Goal: Find specific page/section: Find specific page/section

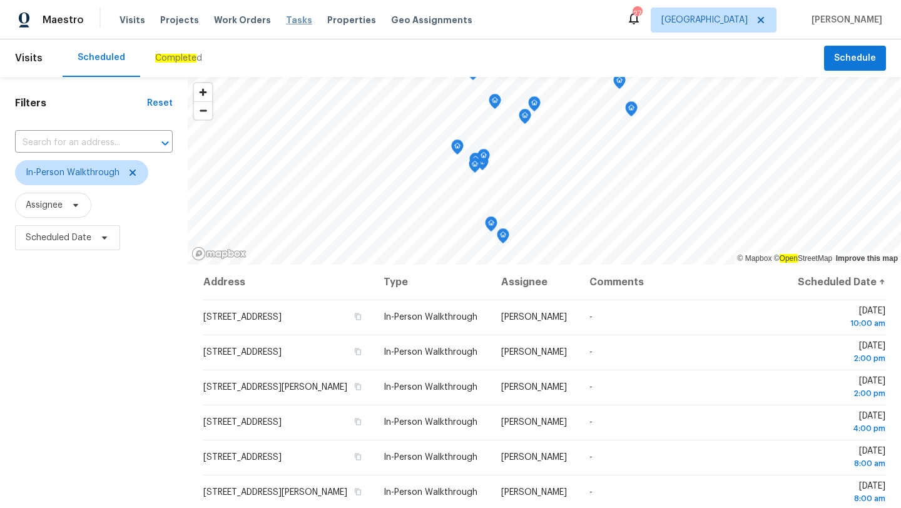
click at [286, 18] on span "Tasks" at bounding box center [299, 20] width 26 height 9
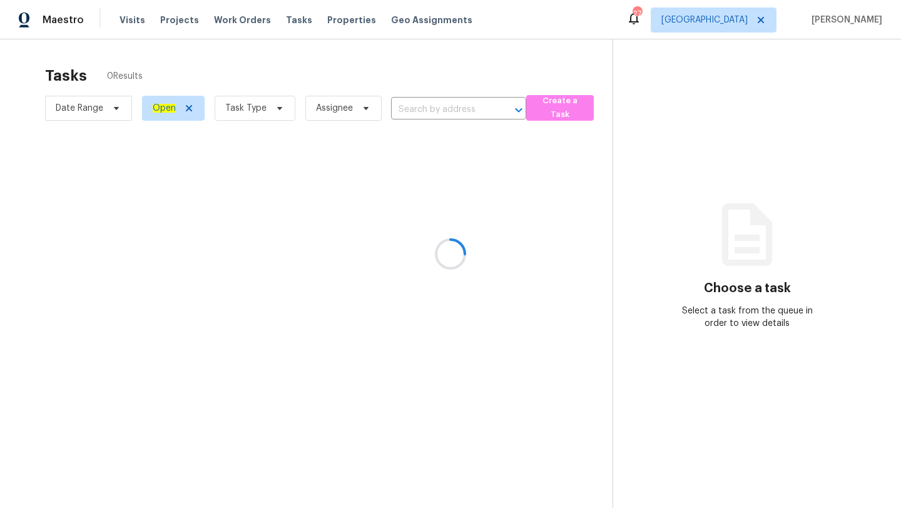
click at [270, 101] on div at bounding box center [450, 254] width 901 height 508
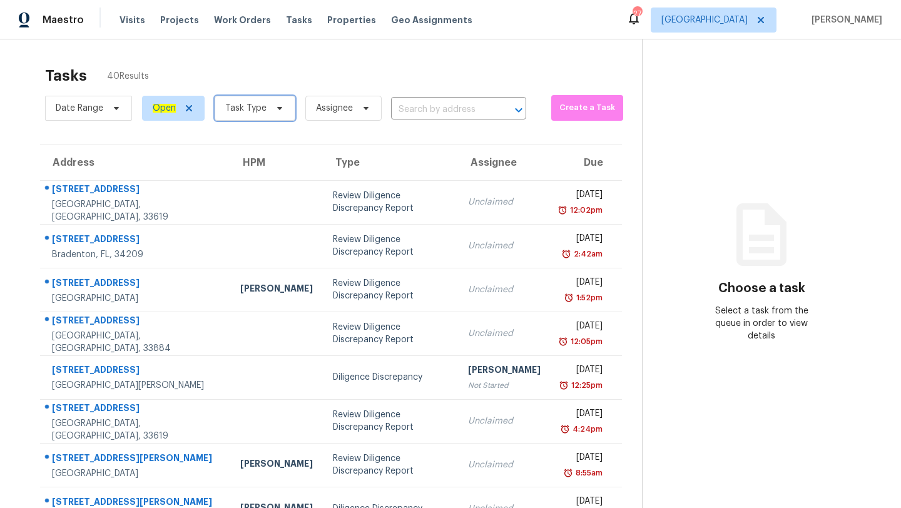
click at [270, 101] on span "Task Type" at bounding box center [255, 108] width 81 height 25
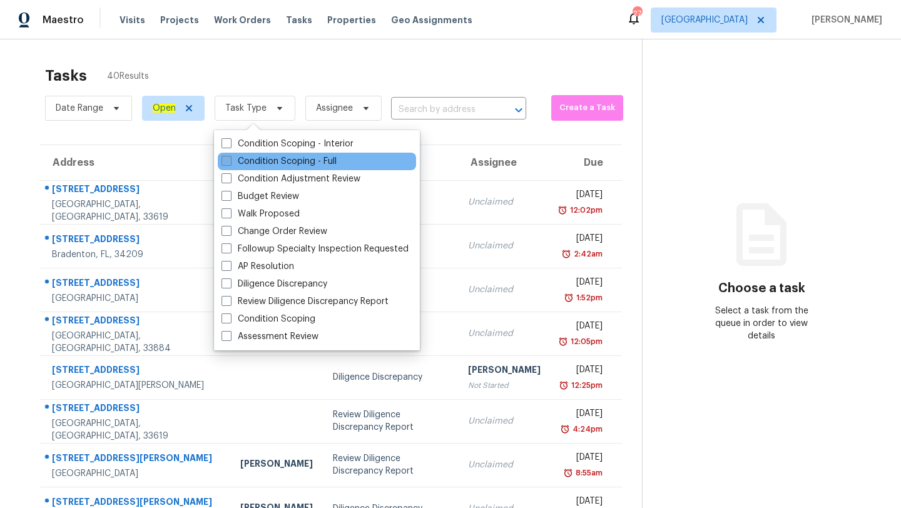
click at [299, 165] on label "Condition Scoping - Full" at bounding box center [279, 161] width 115 height 13
click at [230, 163] on input "Condition Scoping - Full" at bounding box center [226, 159] width 8 height 8
checkbox input "true"
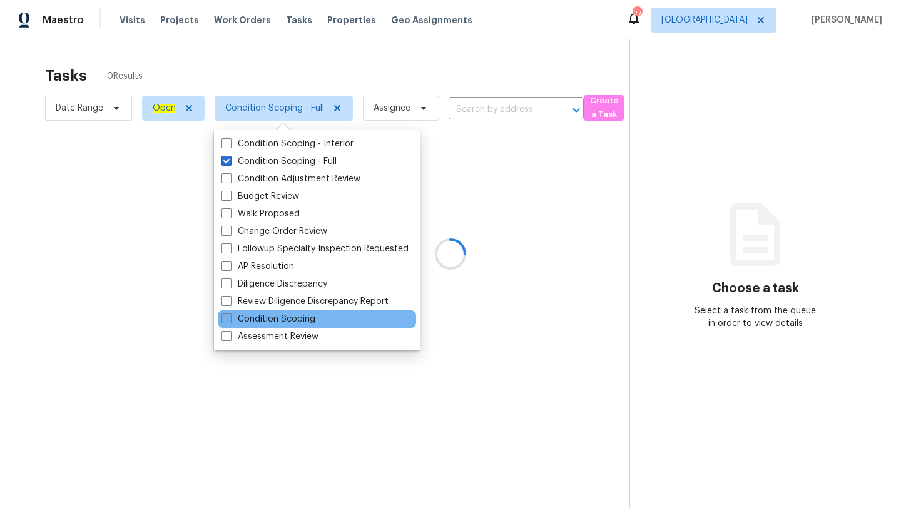
click at [249, 321] on label "Condition Scoping" at bounding box center [269, 319] width 94 height 13
click at [230, 321] on input "Condition Scoping" at bounding box center [226, 317] width 8 height 8
checkbox input "true"
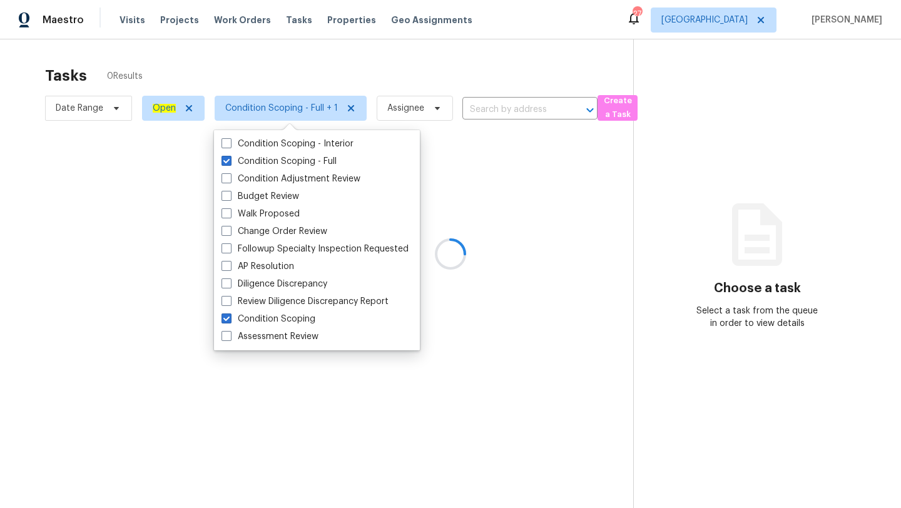
click at [430, 76] on div at bounding box center [450, 254] width 901 height 508
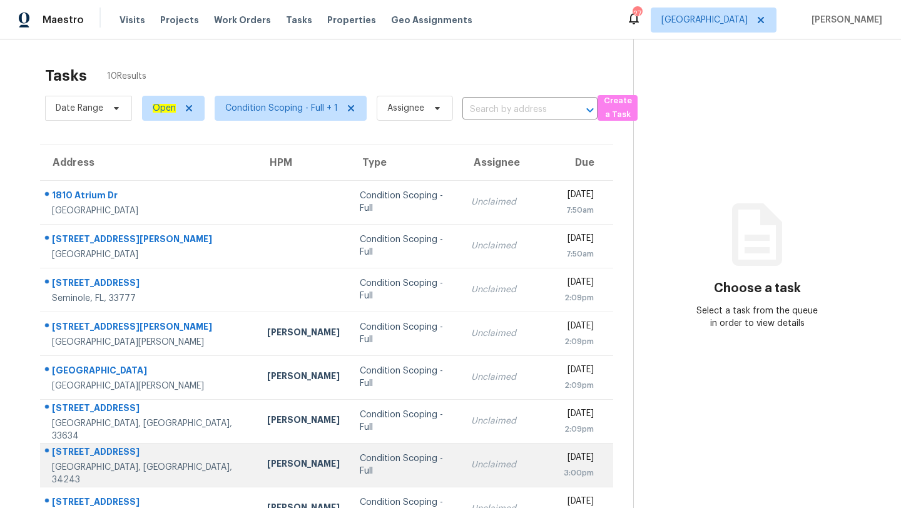
scroll to position [120, 0]
